Goal: Check status: Check status

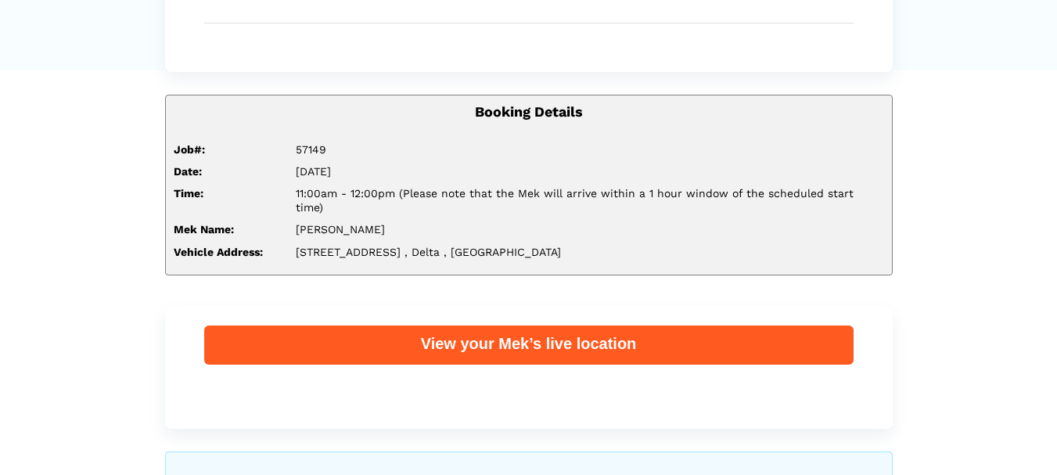
scroll to position [157, 0]
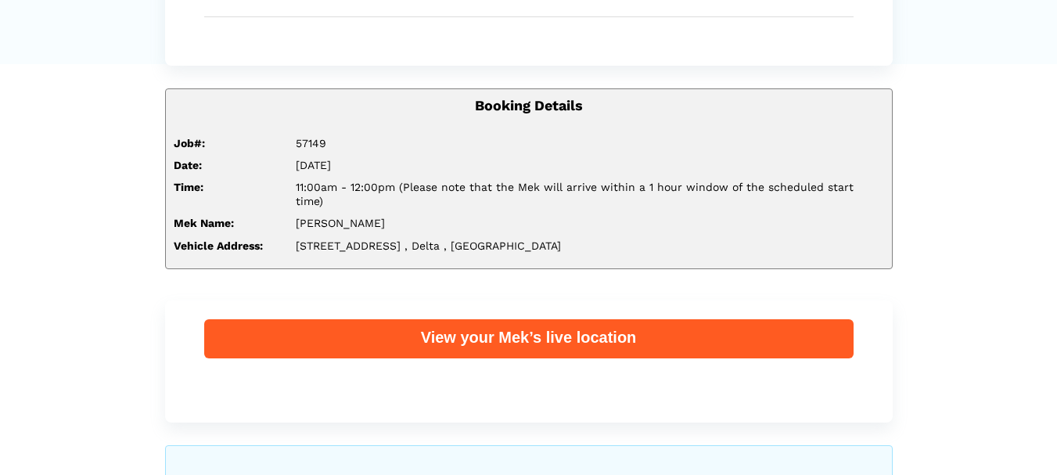
click at [524, 327] on div "View your Mek’s live location" at bounding box center [529, 337] width 650 height 20
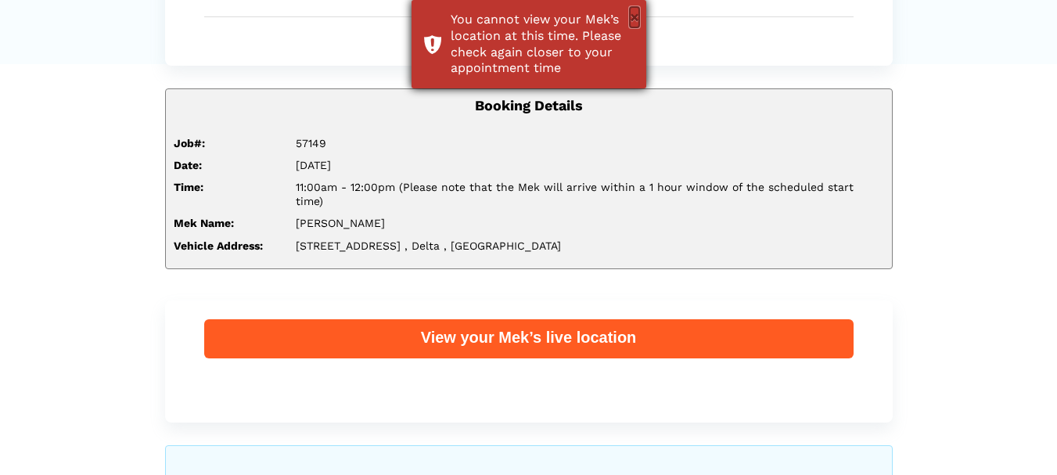
click at [638, 13] on button "×" at bounding box center [634, 17] width 9 height 20
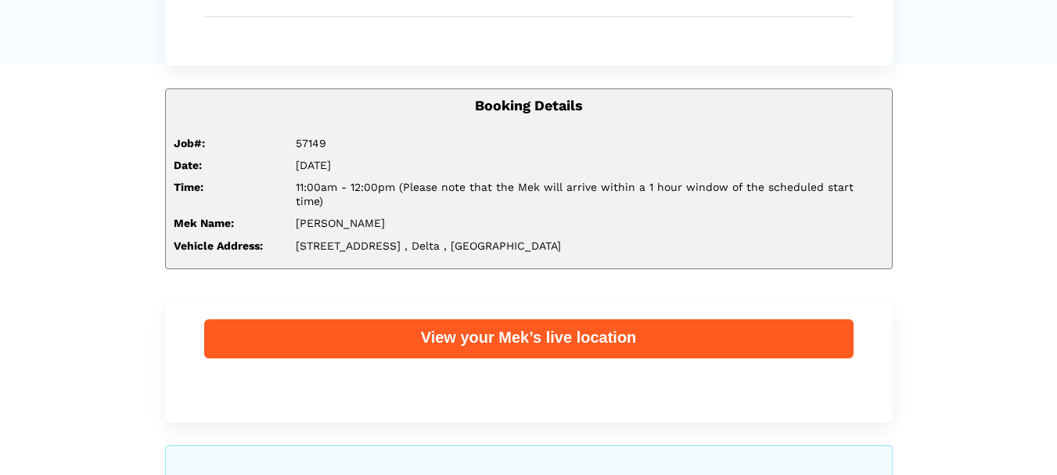
click at [485, 327] on div "View your Mek’s live location" at bounding box center [529, 337] width 650 height 20
click at [498, 327] on div "View your Mek’s live location" at bounding box center [529, 337] width 650 height 20
click at [522, 327] on div "View your Mek’s live location" at bounding box center [529, 337] width 650 height 20
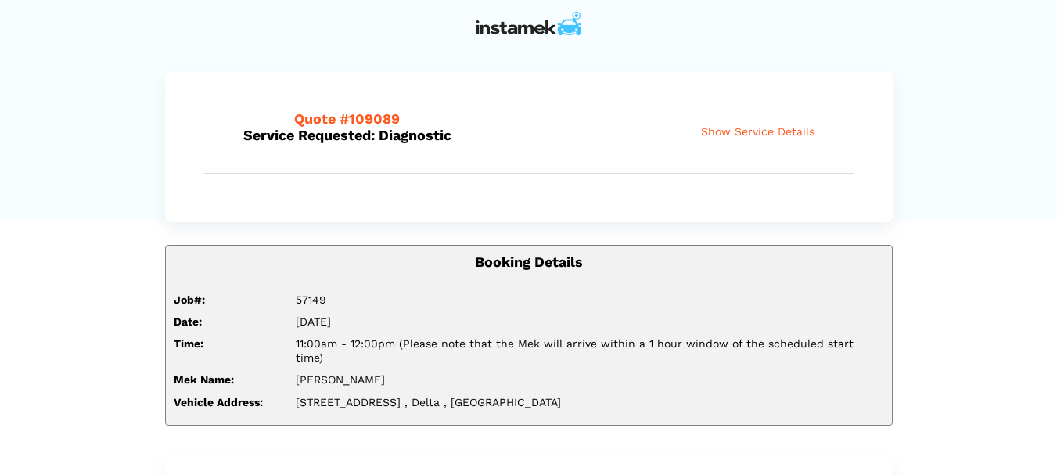
click at [774, 135] on span "Show Service Details" at bounding box center [757, 131] width 113 height 13
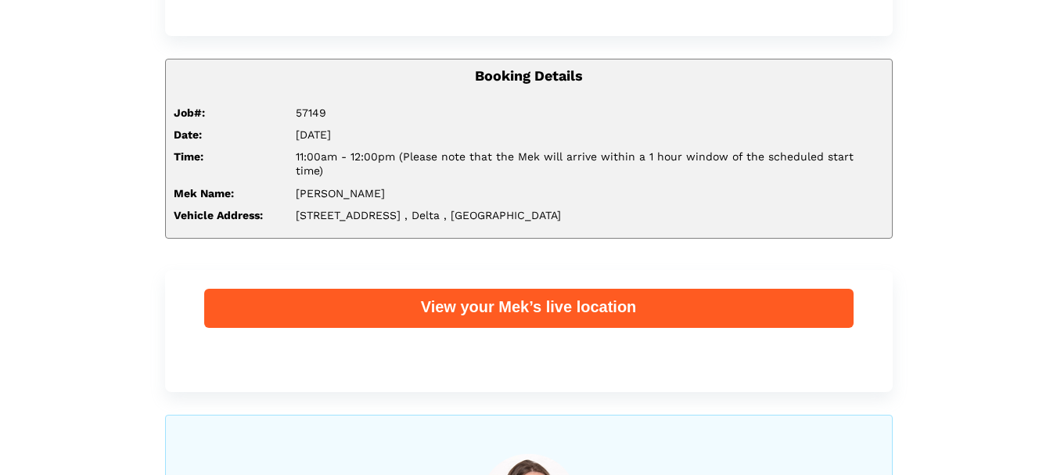
scroll to position [704, 0]
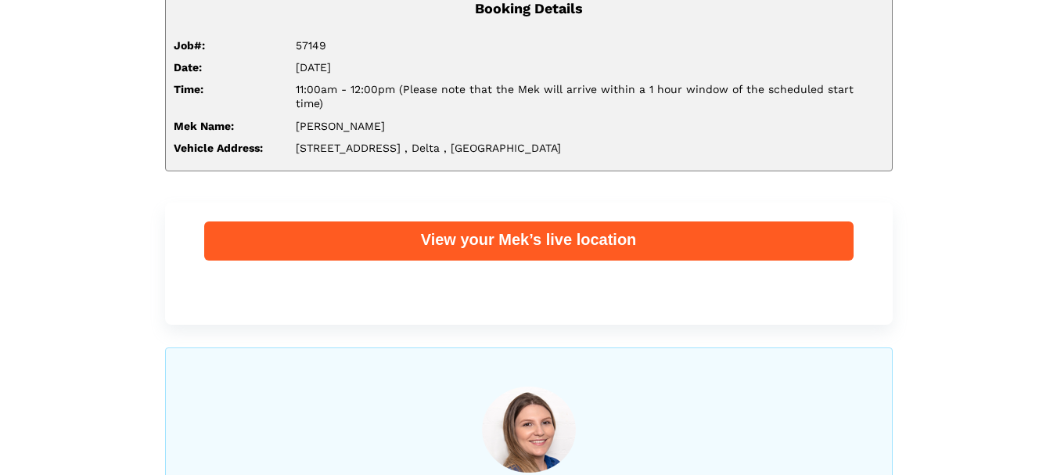
click at [427, 229] on div "View your Mek’s live location" at bounding box center [529, 239] width 650 height 20
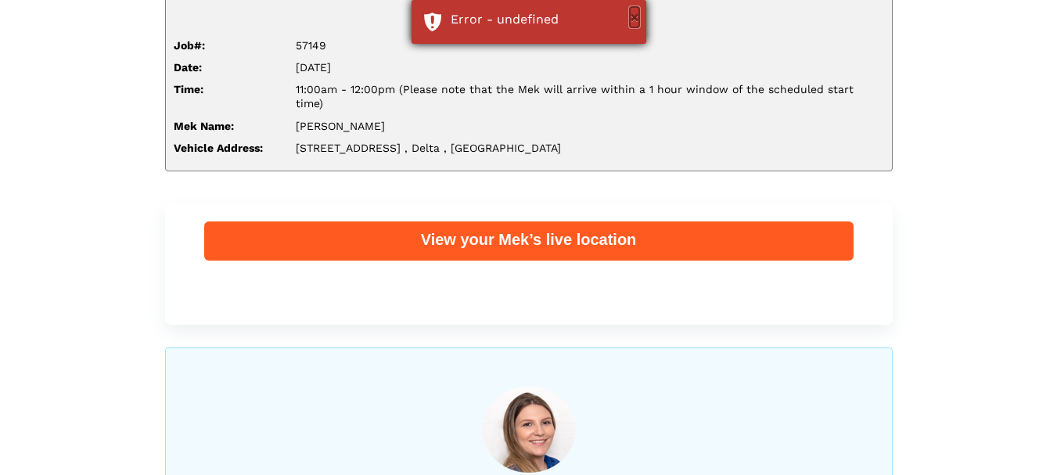
click at [636, 18] on button "×" at bounding box center [634, 17] width 9 height 20
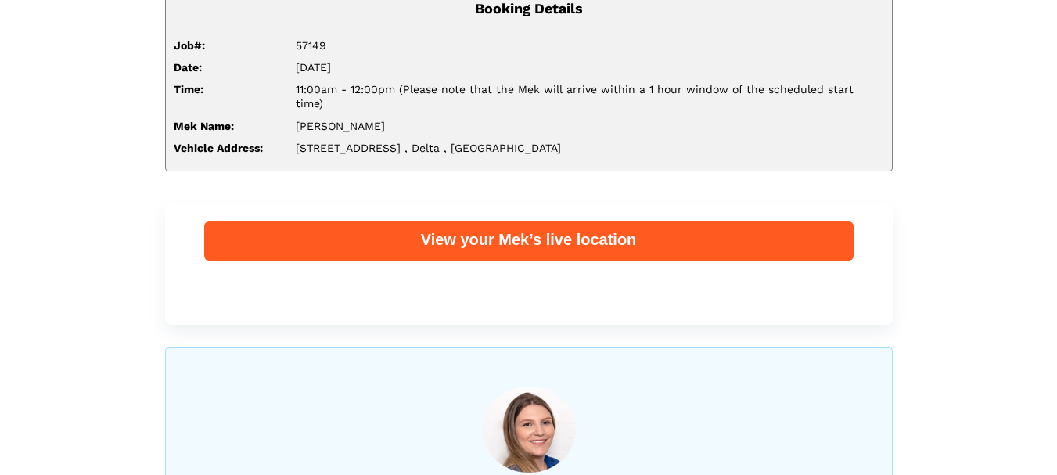
click at [466, 229] on div "View your Mek’s live location" at bounding box center [529, 239] width 650 height 20
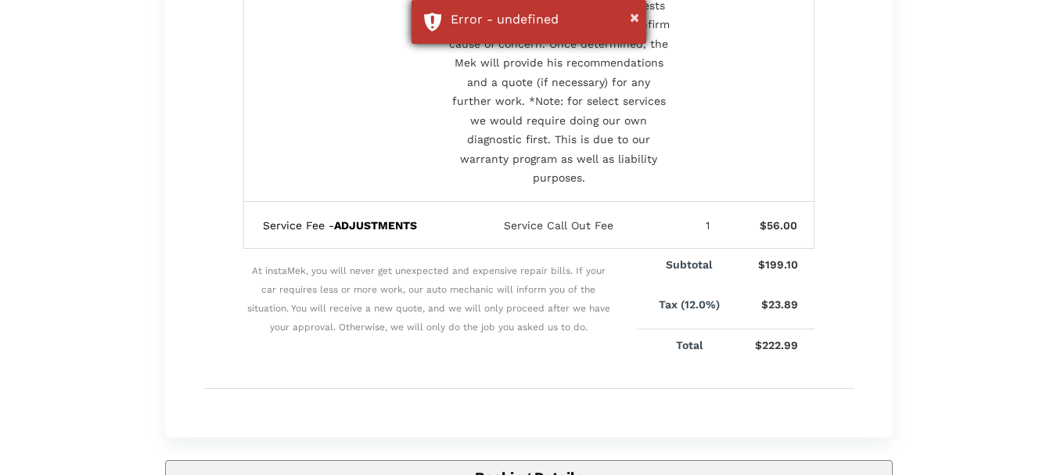
scroll to position [235, 0]
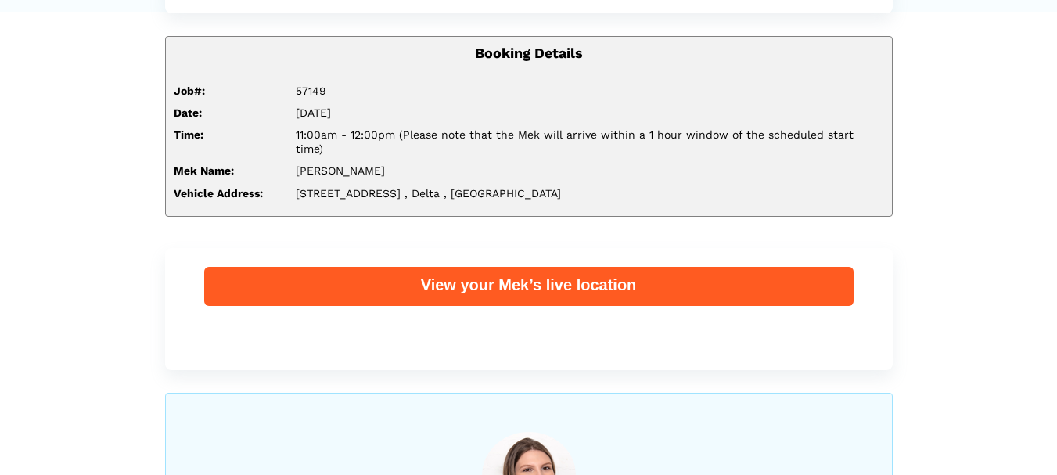
scroll to position [235, 0]
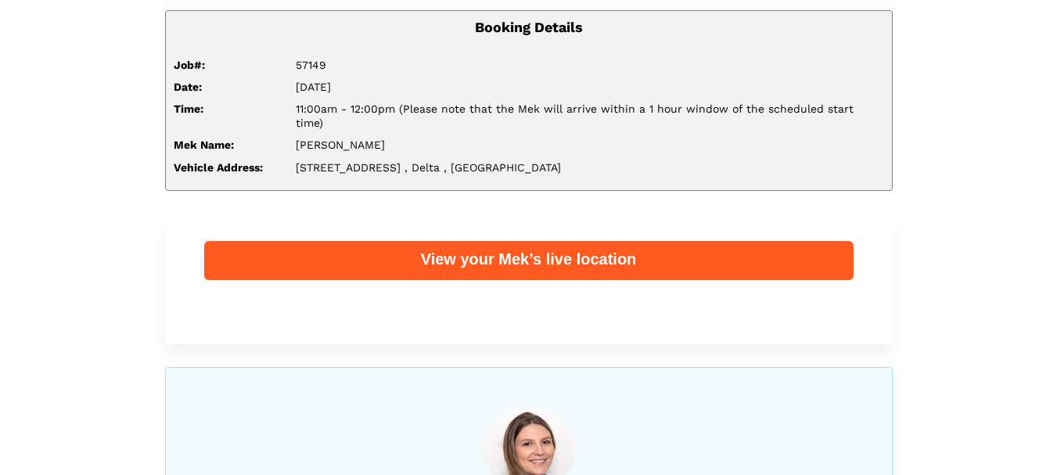
click at [498, 254] on div "View your Mek’s live location" at bounding box center [529, 259] width 650 height 20
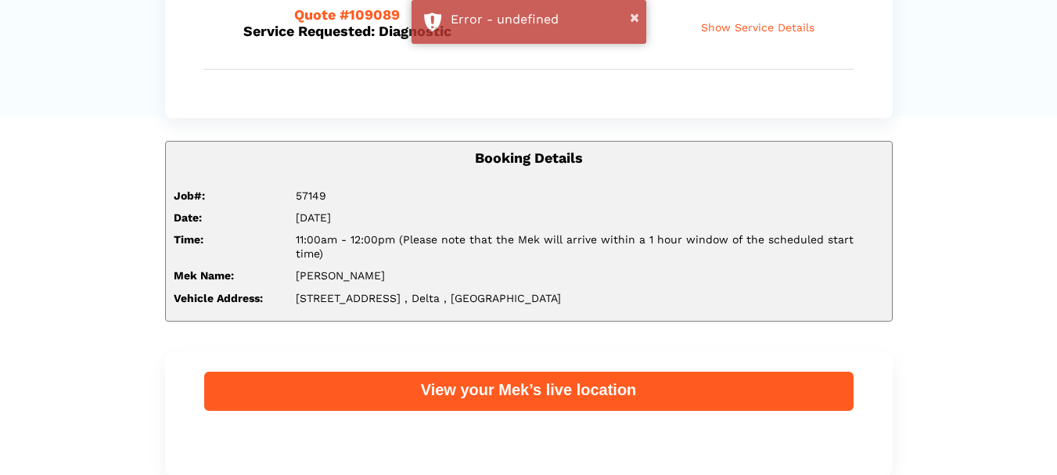
scroll to position [78, 0]
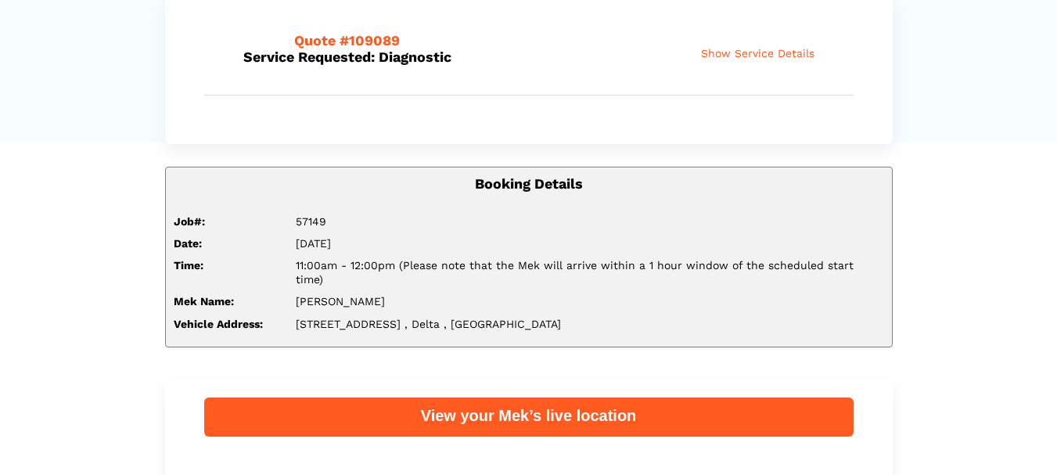
click at [500, 408] on div "View your Mek’s live location" at bounding box center [529, 415] width 650 height 20
click at [521, 405] on div "View your Mek’s live location" at bounding box center [529, 415] width 650 height 20
click at [491, 405] on div "View your Mek’s live location" at bounding box center [529, 415] width 650 height 20
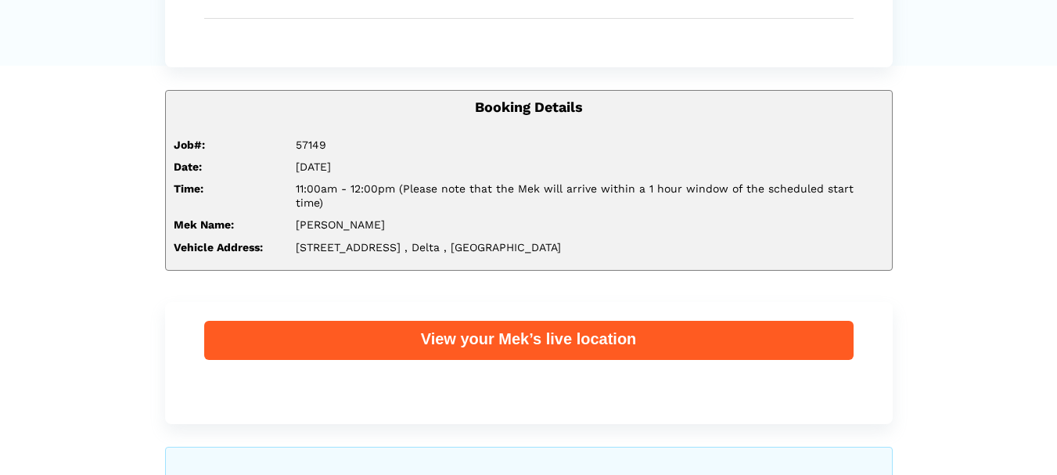
scroll to position [157, 0]
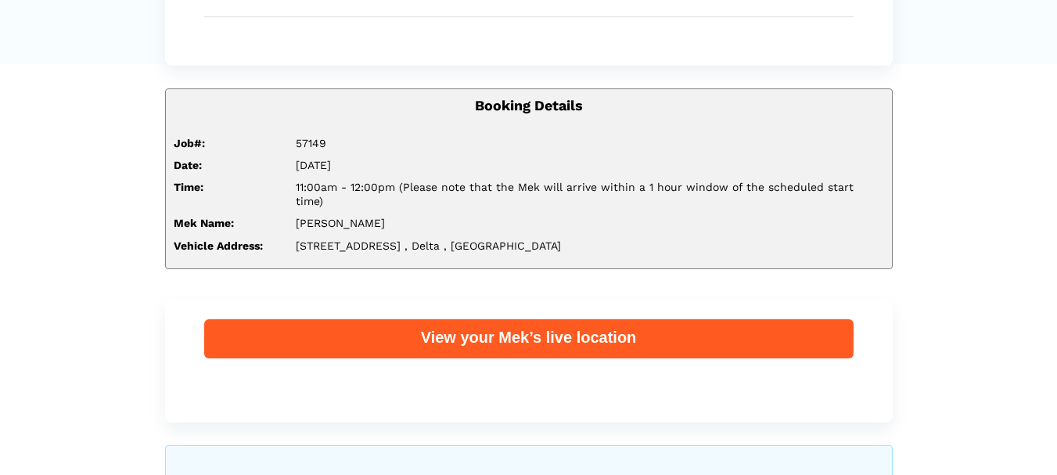
click at [516, 327] on div "View your Mek’s live location" at bounding box center [529, 337] width 650 height 20
click at [584, 327] on div "View your Mek’s live location" at bounding box center [529, 337] width 650 height 20
click at [455, 328] on div "View your Mek’s live location" at bounding box center [529, 337] width 650 height 20
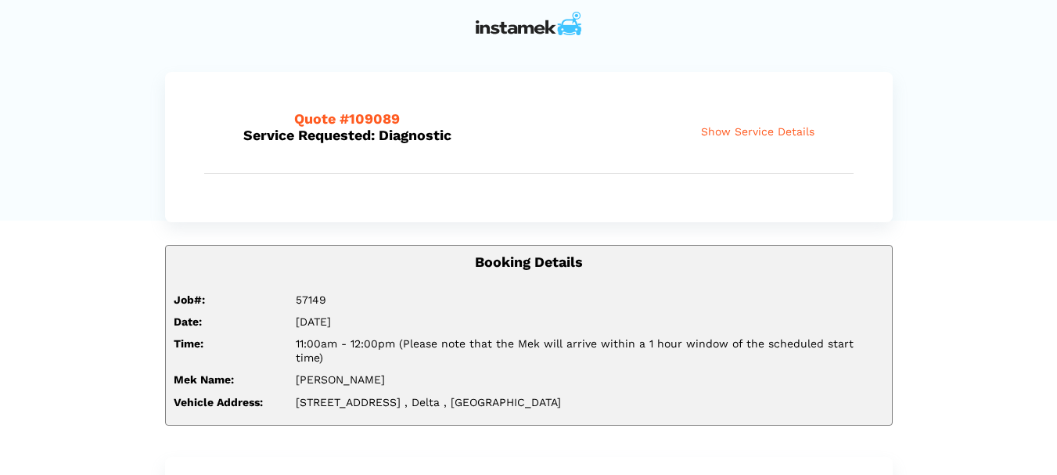
scroll to position [157, 0]
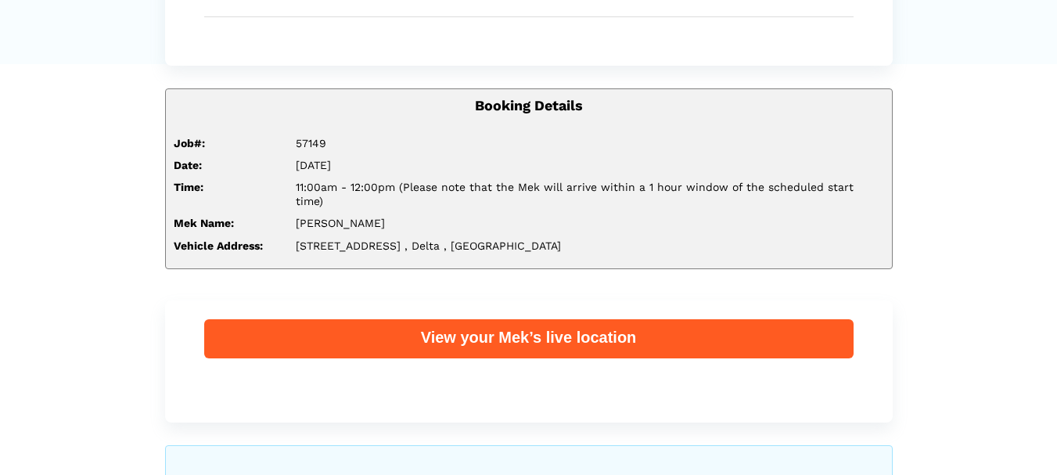
click at [510, 328] on div "View your Mek’s live location" at bounding box center [529, 337] width 650 height 20
click at [477, 305] on div "View your Mek’s live location" at bounding box center [529, 362] width 728 height 122
click at [476, 327] on div "View your Mek’s live location" at bounding box center [529, 337] width 650 height 20
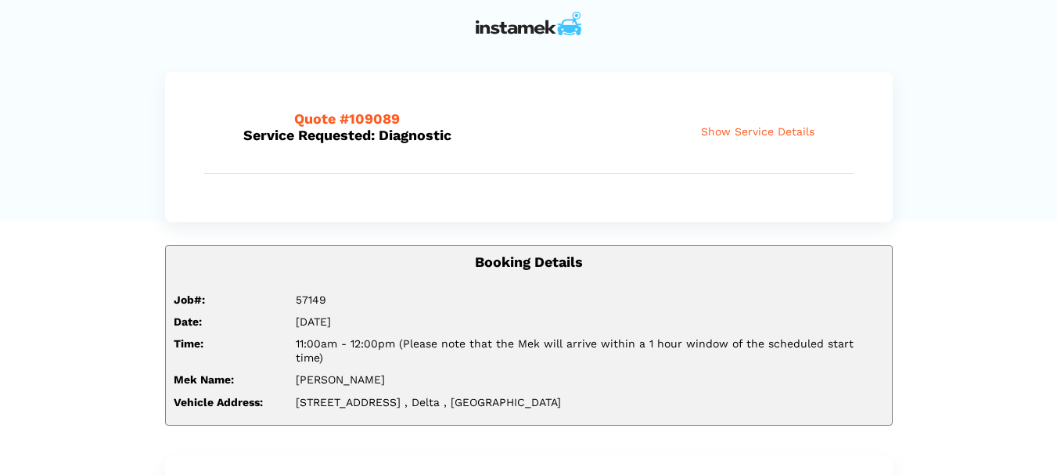
scroll to position [157, 0]
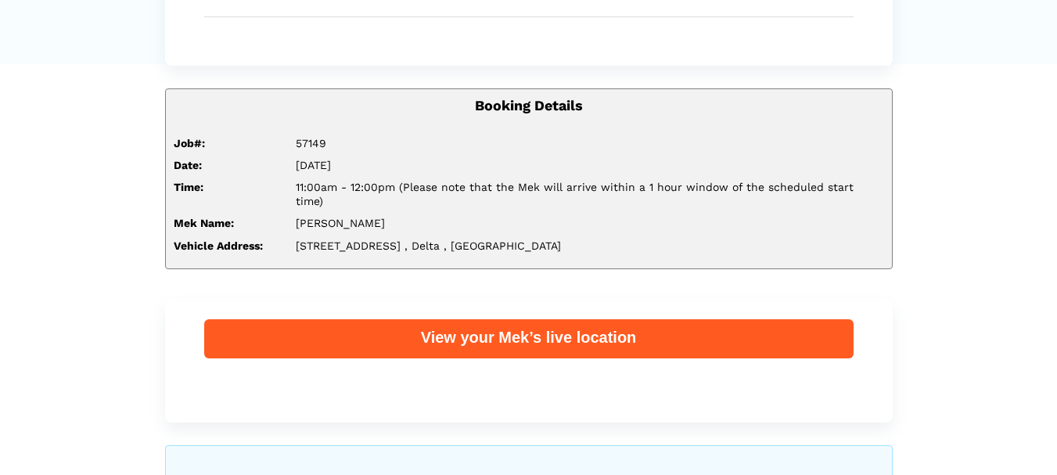
click at [580, 336] on div "View your Mek’s live location" at bounding box center [529, 338] width 650 height 39
click at [503, 327] on div "View your Mek’s live location" at bounding box center [529, 337] width 650 height 20
